Goal: Task Accomplishment & Management: Use online tool/utility

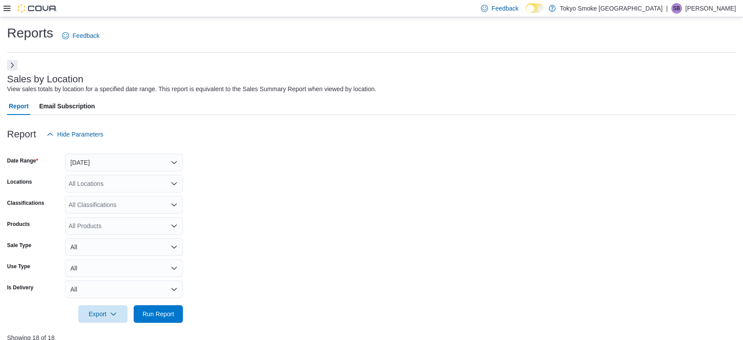
scroll to position [282, 0]
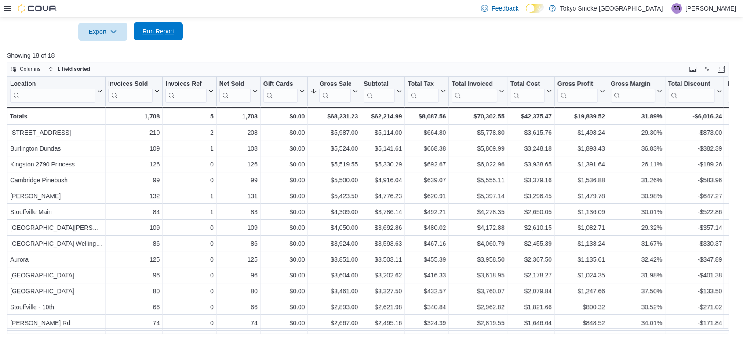
click at [157, 30] on span "Run Report" at bounding box center [159, 31] width 32 height 9
click at [154, 31] on span "Run Report" at bounding box center [159, 31] width 32 height 9
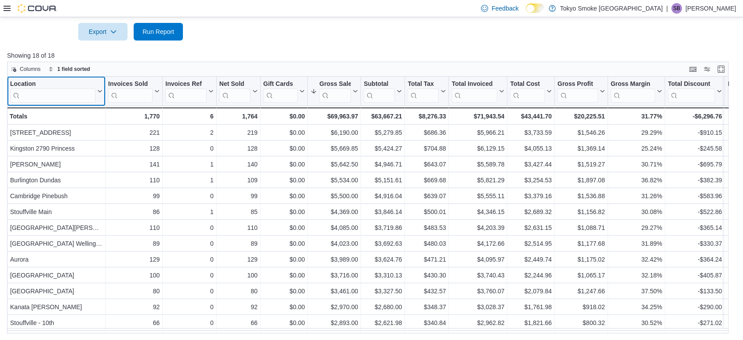
click at [77, 96] on input "search" at bounding box center [52, 95] width 85 height 14
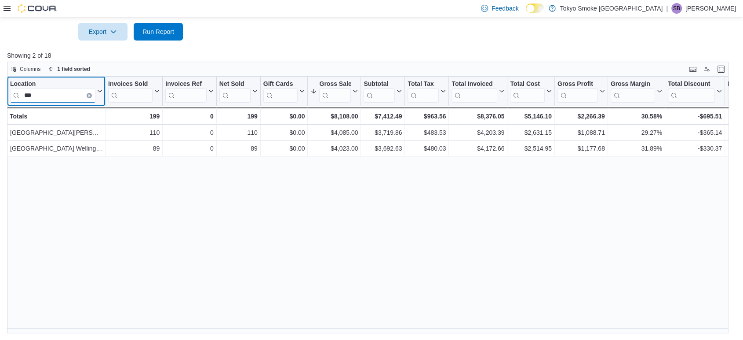
type input "***"
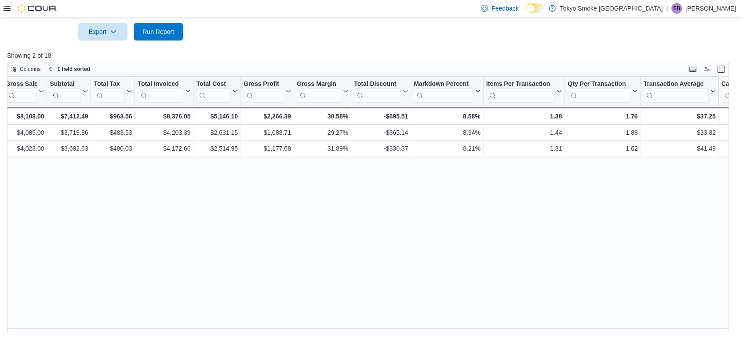
scroll to position [0, 354]
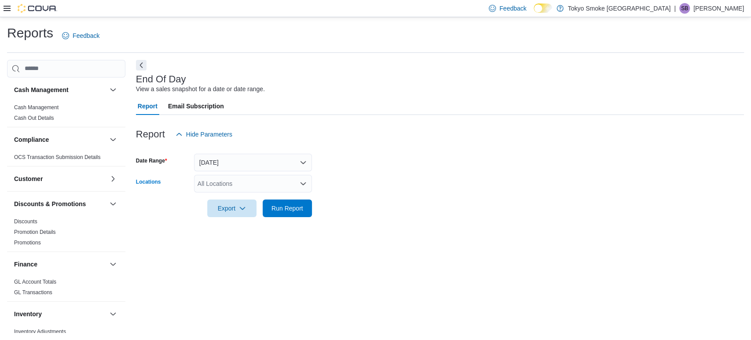
click at [242, 179] on div "All Locations" at bounding box center [253, 184] width 118 height 18
type input "***"
click at [242, 195] on span "[GEOGRAPHIC_DATA][PERSON_NAME]" at bounding box center [270, 198] width 115 height 9
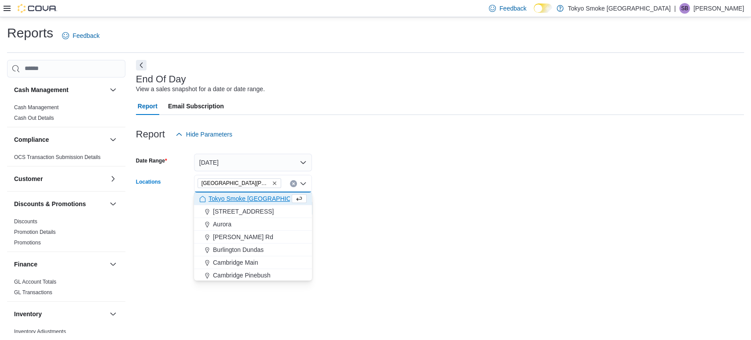
drag, startPoint x: 521, startPoint y: 168, endPoint x: 462, endPoint y: 183, distance: 60.3
click at [516, 169] on form "Date Range Today Locations London Byron Village Combo box. Selected. London Byr…" at bounding box center [440, 180] width 608 height 74
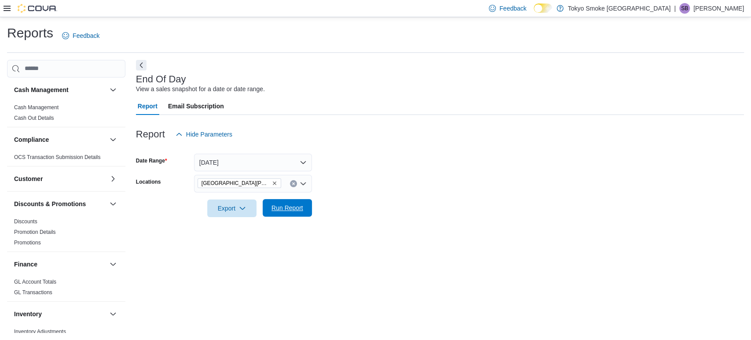
click at [298, 206] on span "Run Report" at bounding box center [287, 207] width 32 height 9
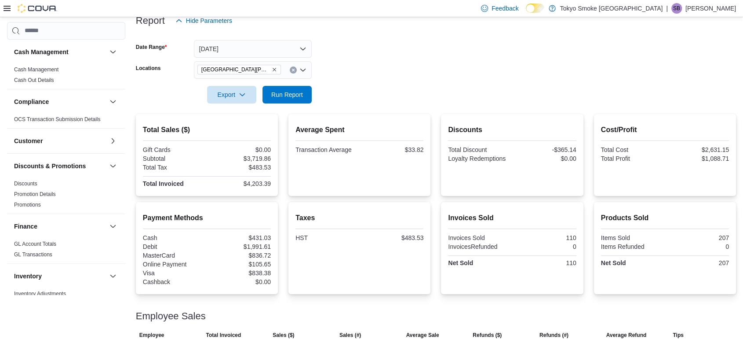
scroll to position [61, 0]
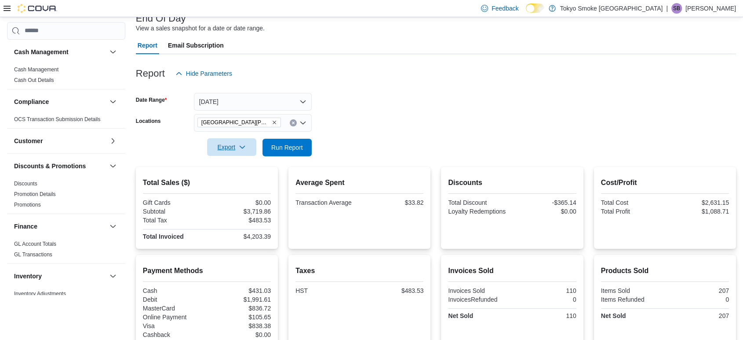
drag, startPoint x: 219, startPoint y: 145, endPoint x: 235, endPoint y: 156, distance: 20.0
click at [219, 144] on span "Export" at bounding box center [231, 147] width 39 height 18
click at [243, 182] on span "Export to Pdf" at bounding box center [233, 182] width 40 height 7
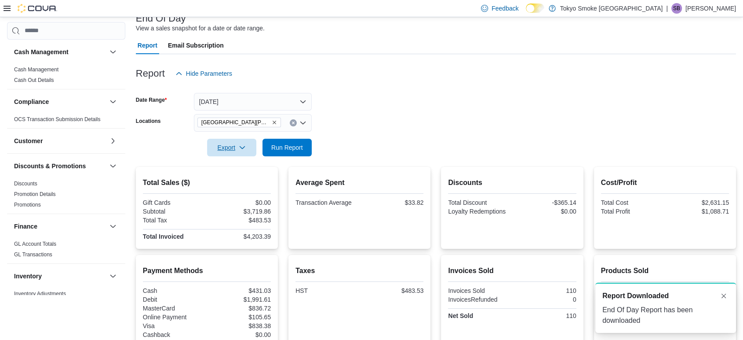
scroll to position [0, 0]
